Goal: Transaction & Acquisition: Purchase product/service

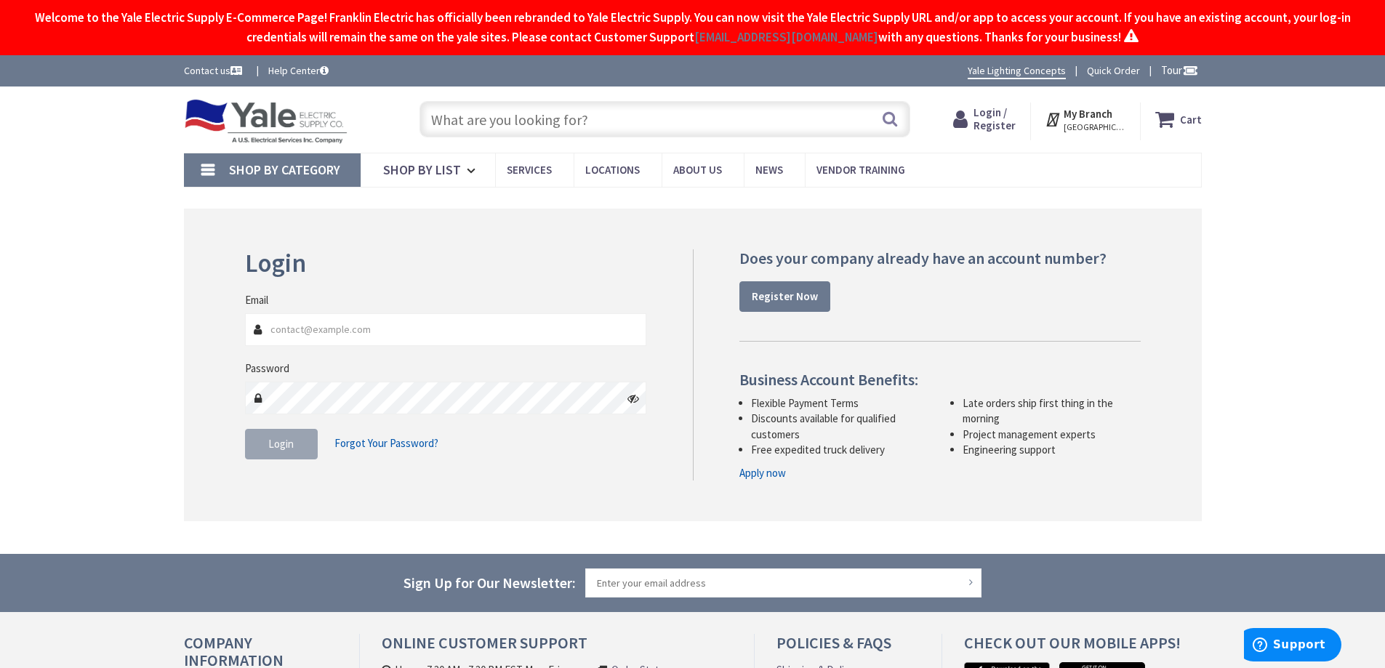
click at [295, 329] on input "Email" at bounding box center [446, 329] width 402 height 33
type input "[PERSON_NAME][EMAIL_ADDRESS][PERSON_NAME][DOMAIN_NAME]"
click at [253, 444] on button "Login" at bounding box center [281, 444] width 73 height 31
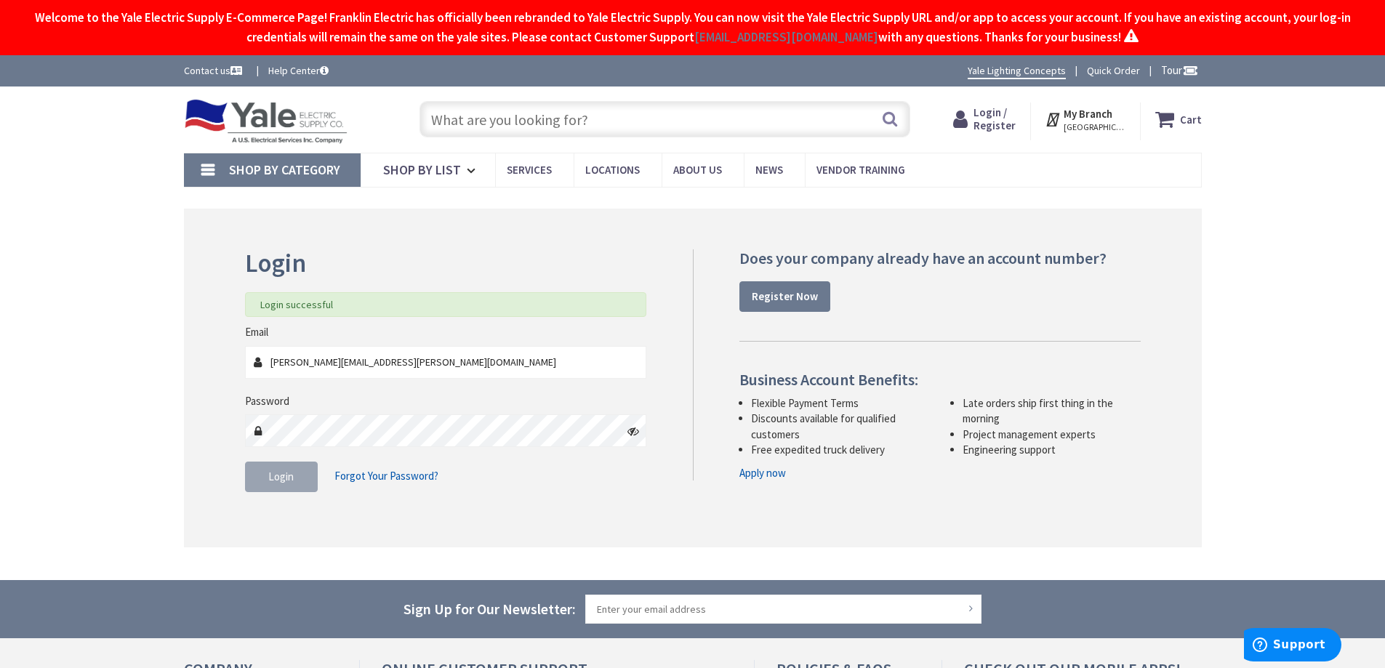
click at [451, 121] on input "text" at bounding box center [665, 119] width 491 height 36
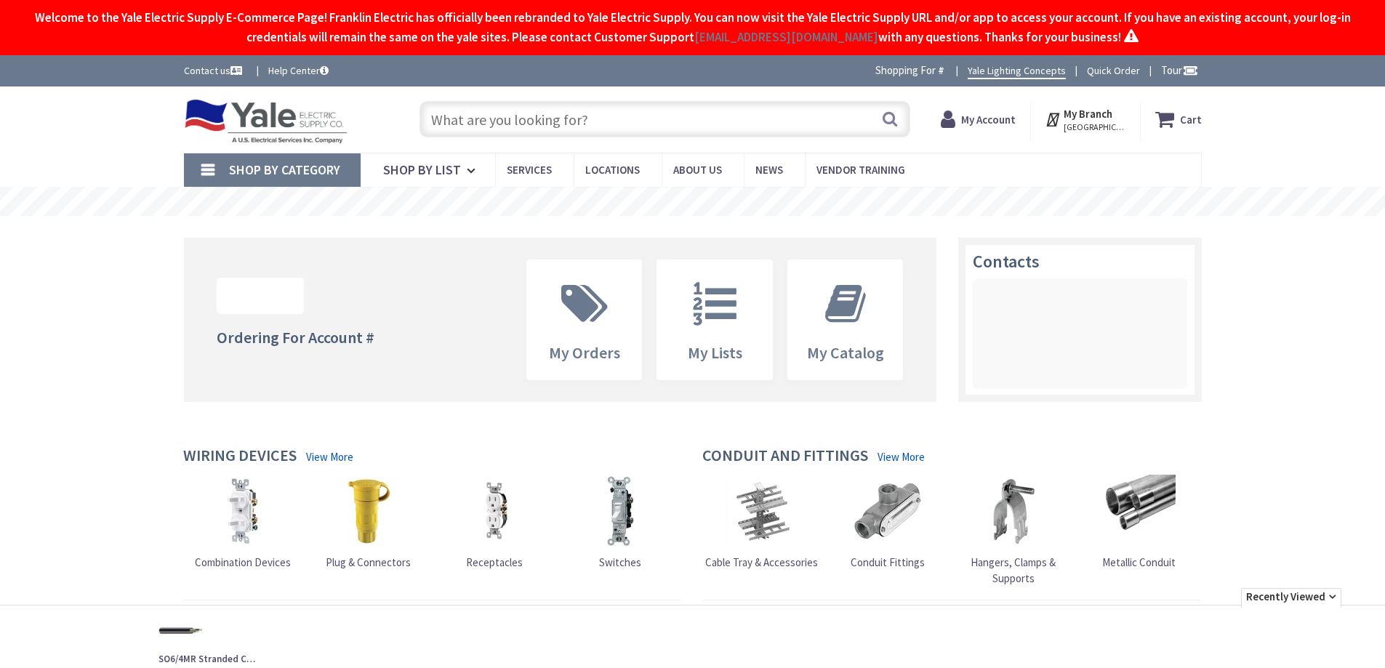
click at [451, 121] on input "text" at bounding box center [665, 119] width 491 height 36
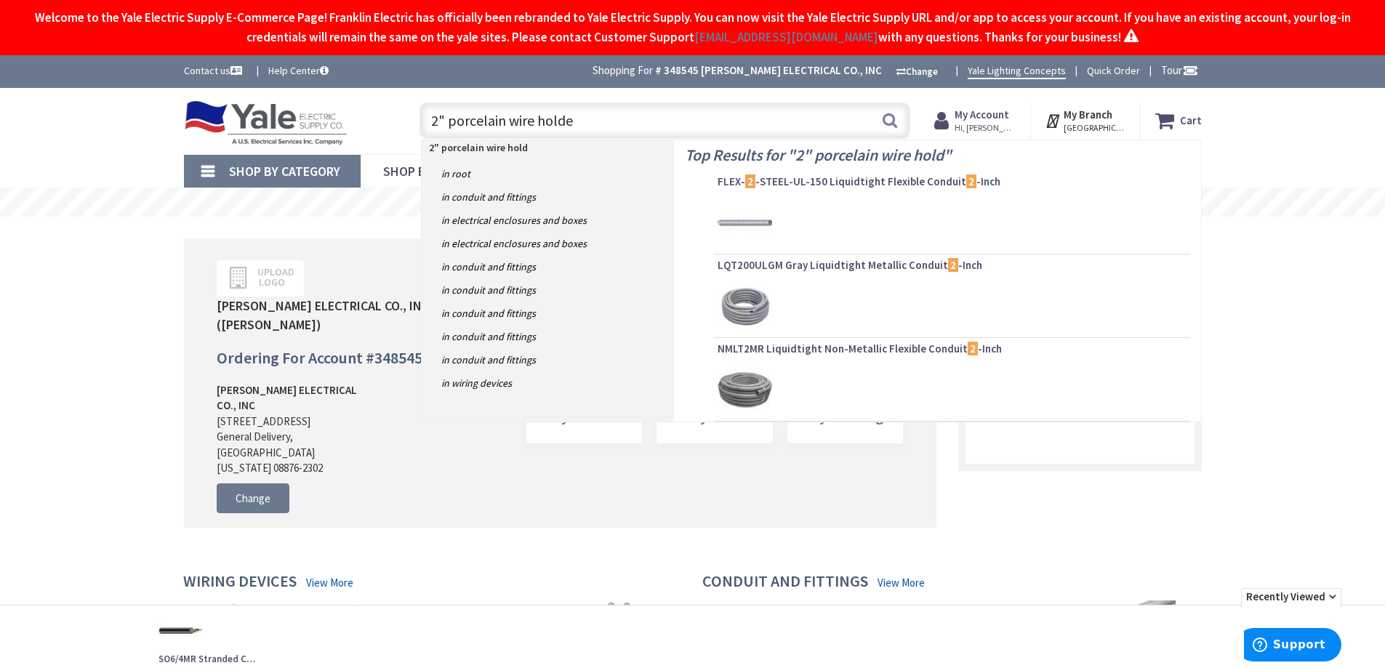
type input "2" porcelain wire holder"
